Goal: Task Accomplishment & Management: Use online tool/utility

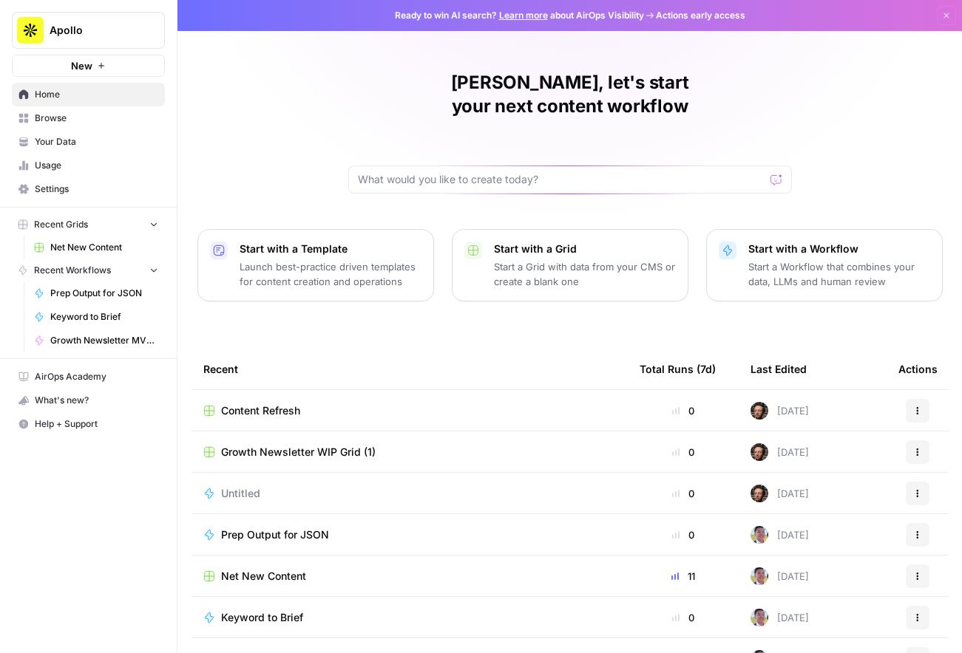
click at [390, 404] on div "Content Refresh" at bounding box center [409, 411] width 412 height 15
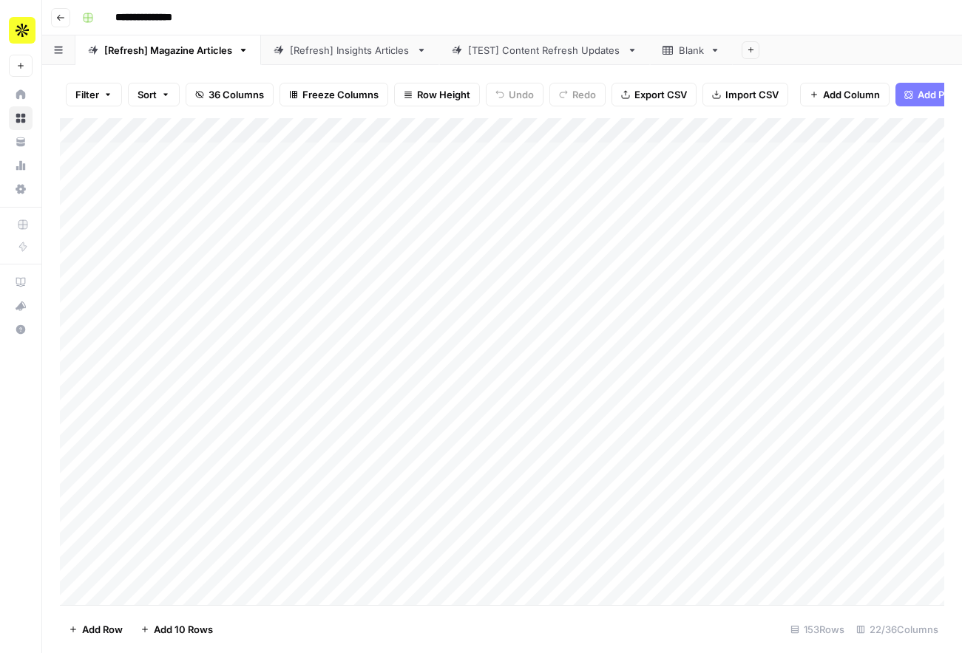
click at [248, 160] on div "Add Column" at bounding box center [502, 361] width 884 height 487
click at [234, 157] on div "Add Column" at bounding box center [502, 361] width 884 height 487
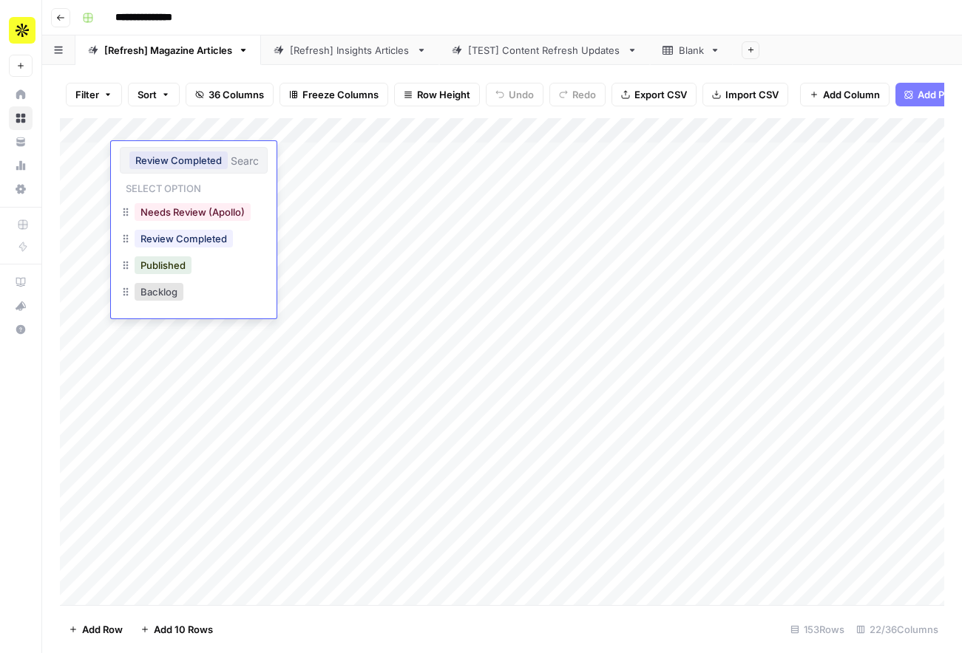
click at [188, 271] on button "Published" at bounding box center [163, 265] width 57 height 18
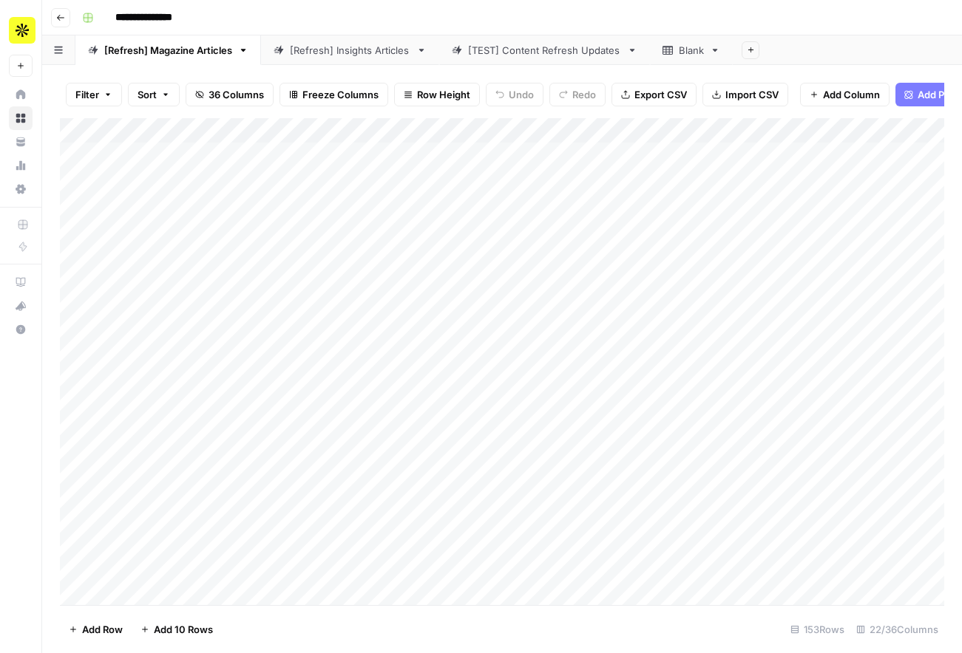
click at [233, 203] on div "Add Column" at bounding box center [502, 361] width 884 height 487
click at [233, 233] on div "Add Column" at bounding box center [502, 361] width 884 height 487
click at [600, 159] on div "Add Column" at bounding box center [502, 361] width 884 height 487
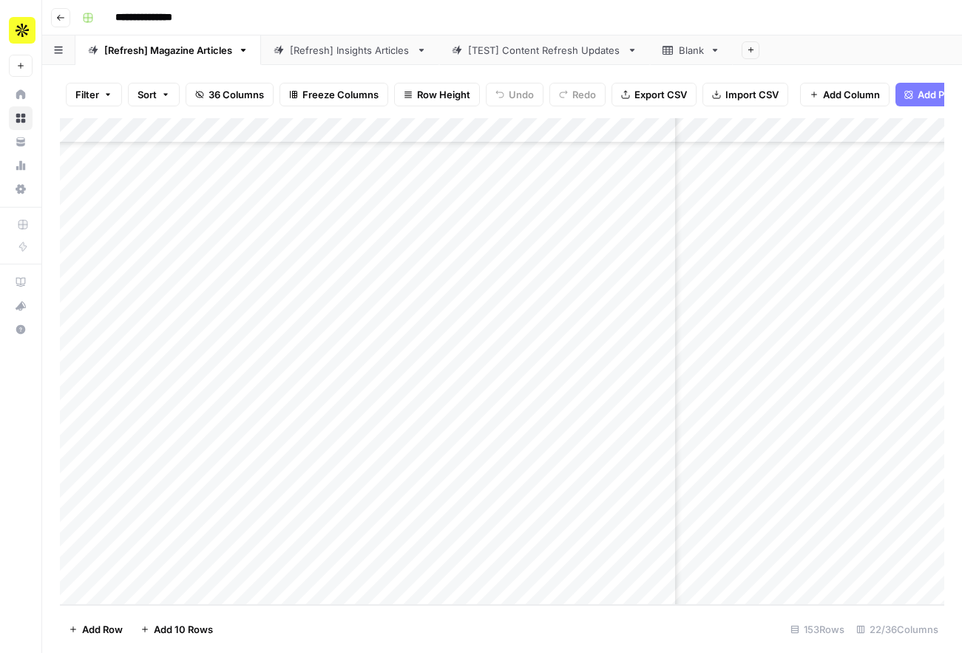
click at [613, 565] on div "Add Column" at bounding box center [502, 361] width 884 height 487
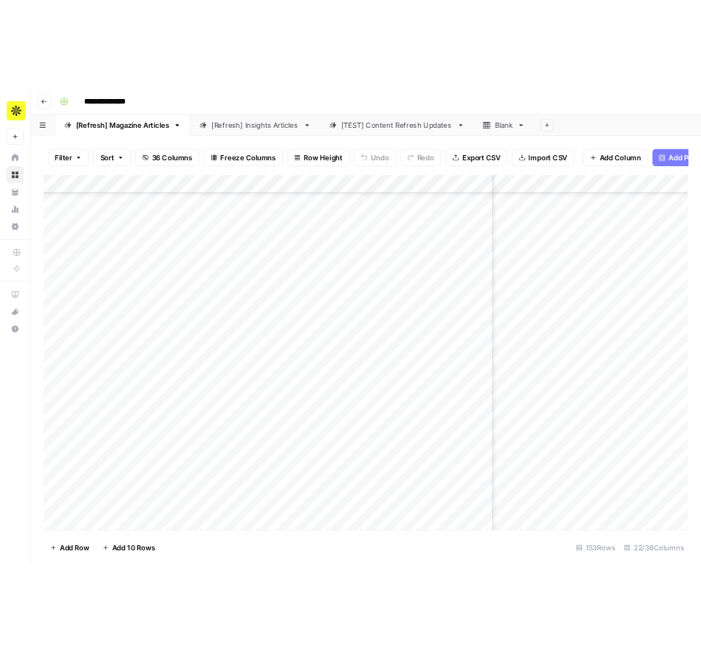
scroll to position [599, 636]
